Goal: Task Accomplishment & Management: Manage account settings

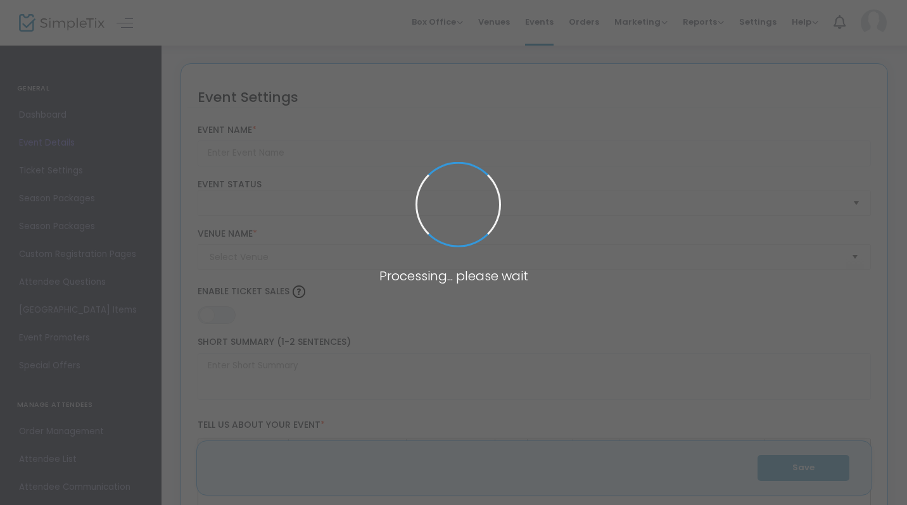
type input "Plant Night!"
type textarea "Stressed about finals?Come relax with us!"
type input "Buy Tickets"
type input "ETLC Solarium"
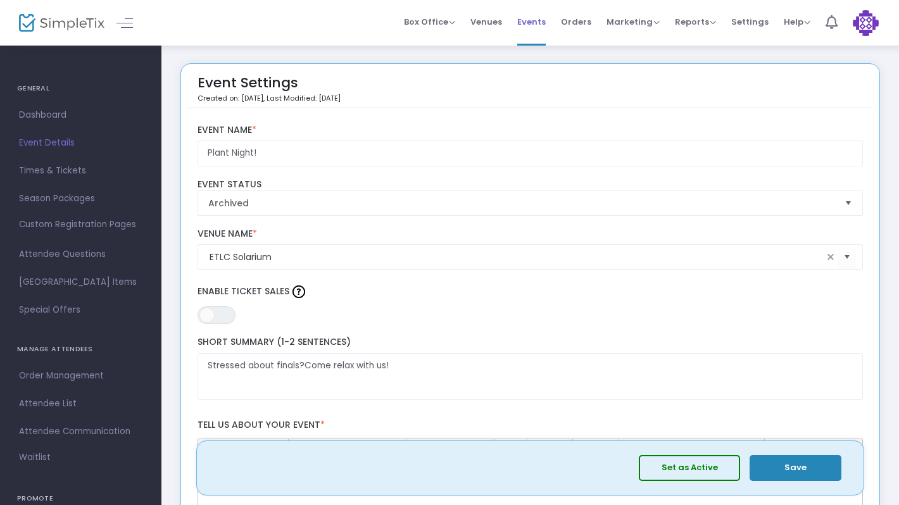
click at [540, 34] on span "Events" at bounding box center [531, 22] width 29 height 32
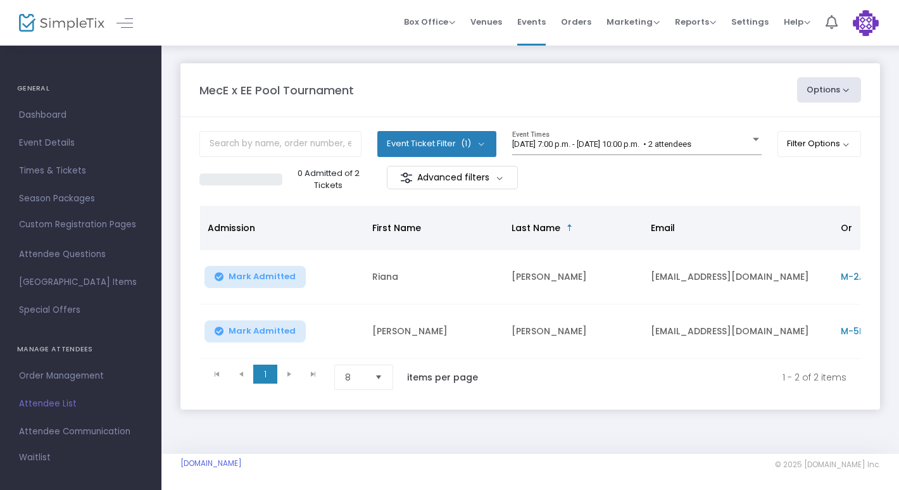
click at [378, 388] on span "Select" at bounding box center [379, 377] width 21 height 21
click at [369, 300] on li "25" at bounding box center [365, 305] width 61 height 25
